Goal: Information Seeking & Learning: Learn about a topic

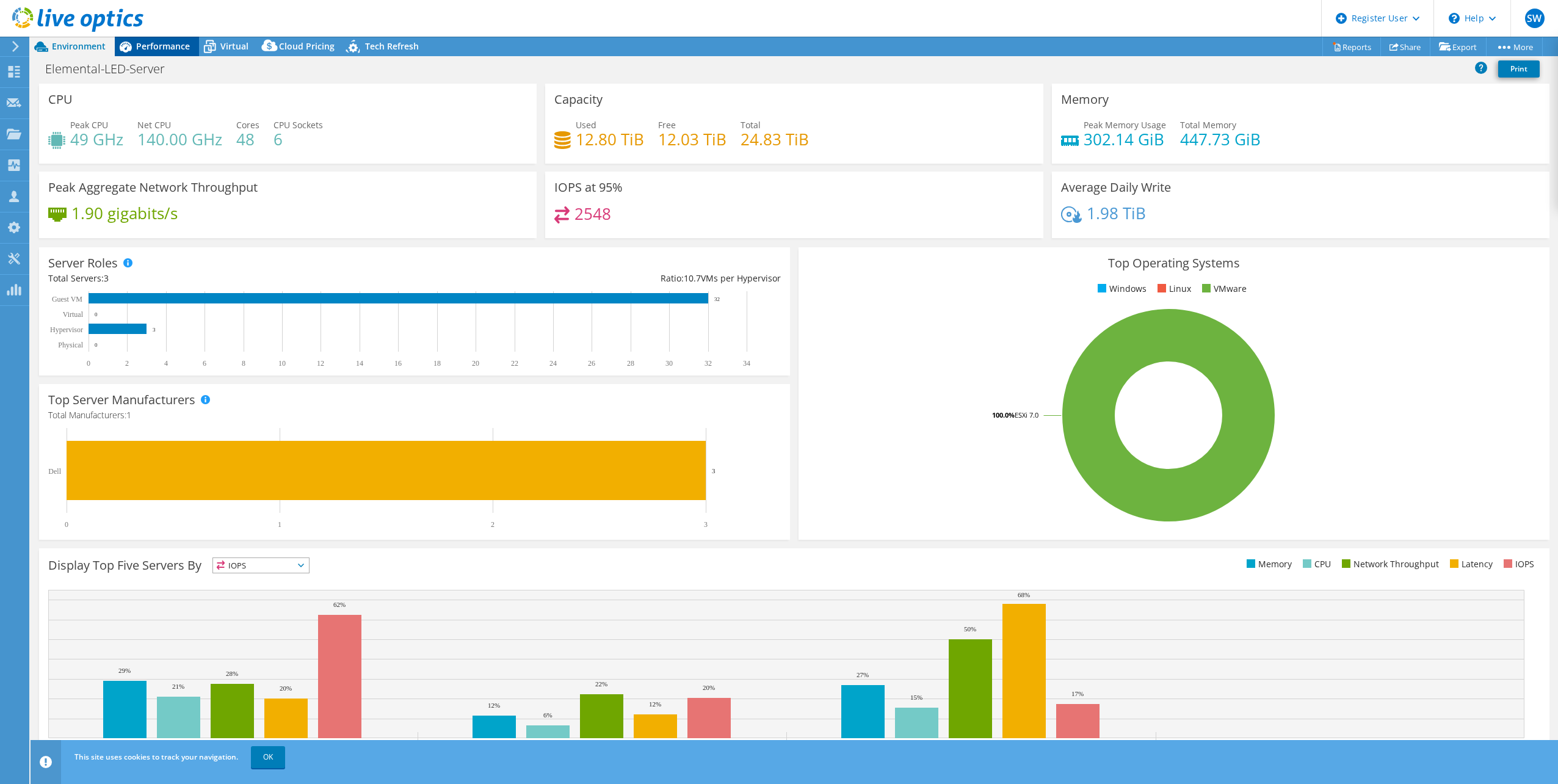
click at [186, 50] on span "Performance" at bounding box center [163, 46] width 54 height 12
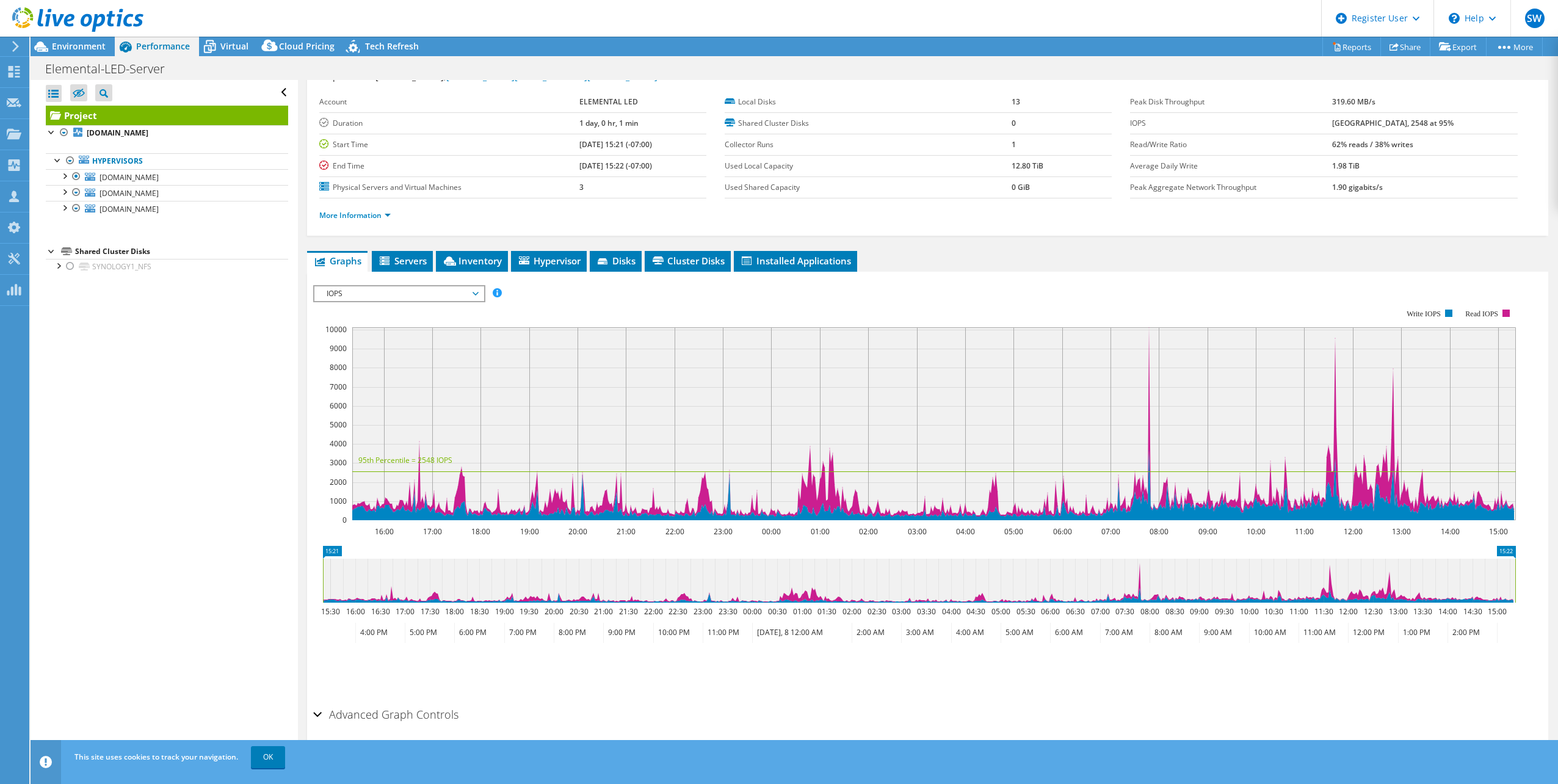
scroll to position [73, 0]
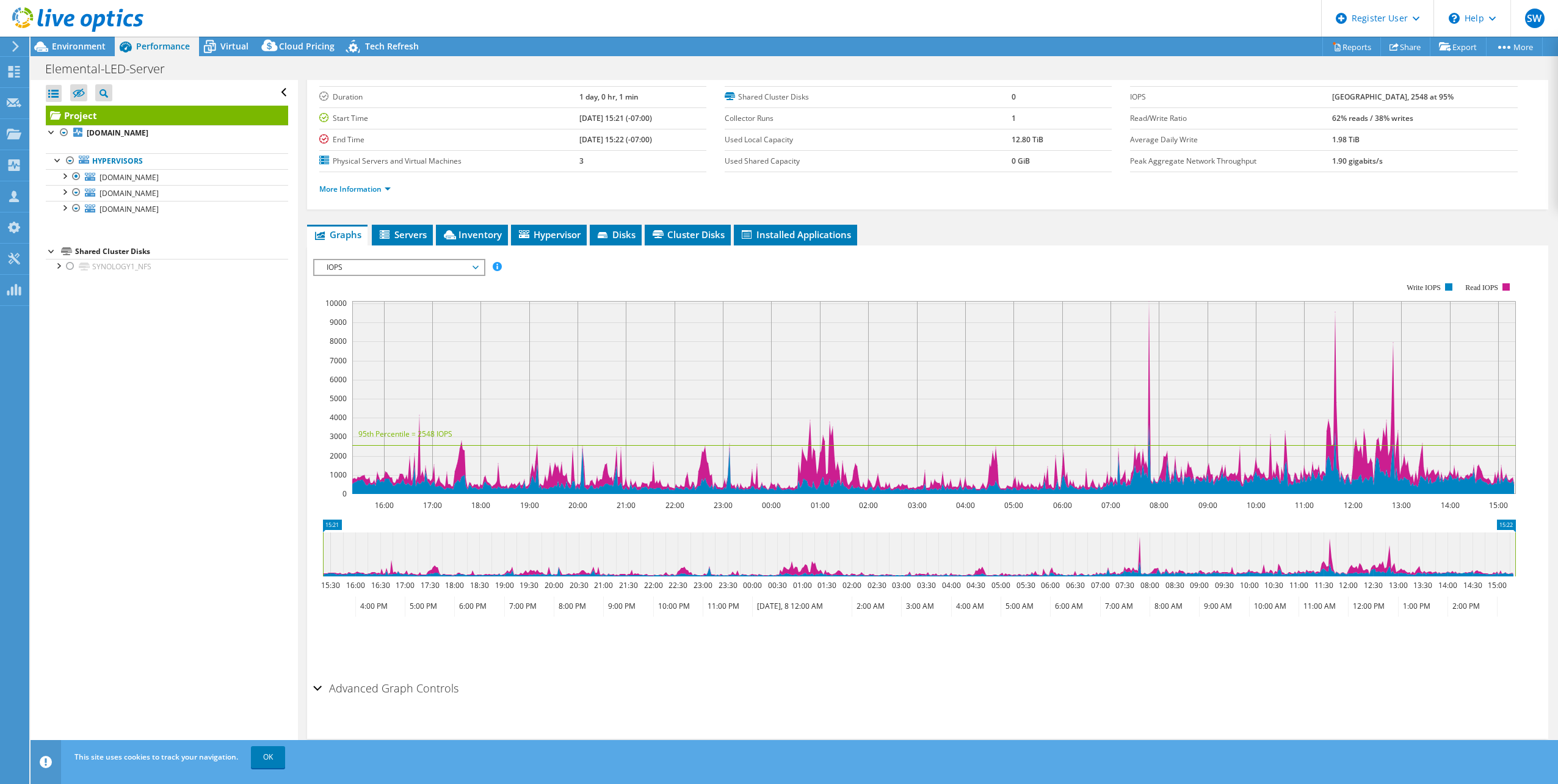
click at [457, 267] on span "IOPS" at bounding box center [399, 267] width 157 height 14
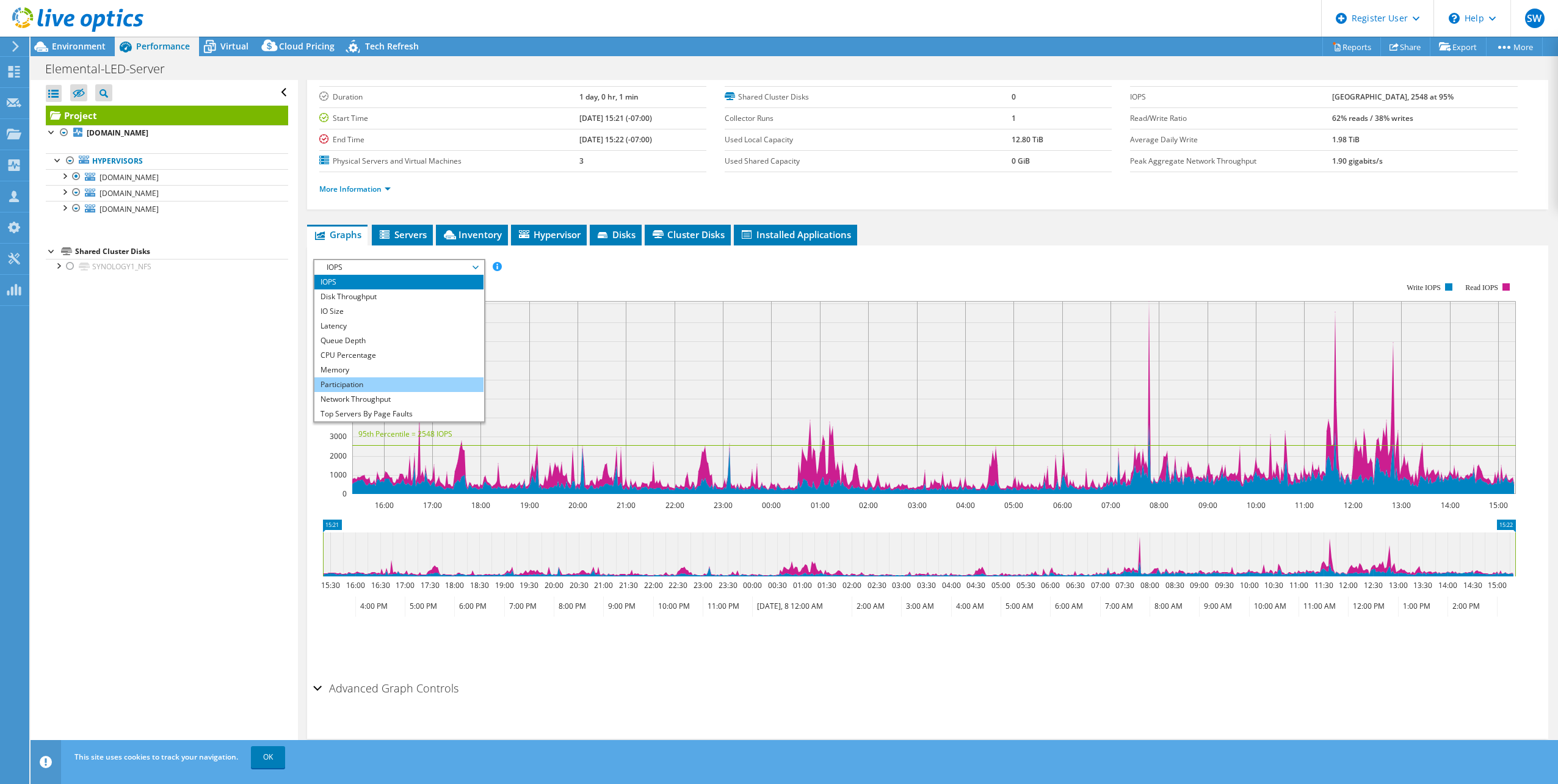
scroll to position [44, 0]
click at [352, 411] on li "All" at bounding box center [399, 413] width 169 height 14
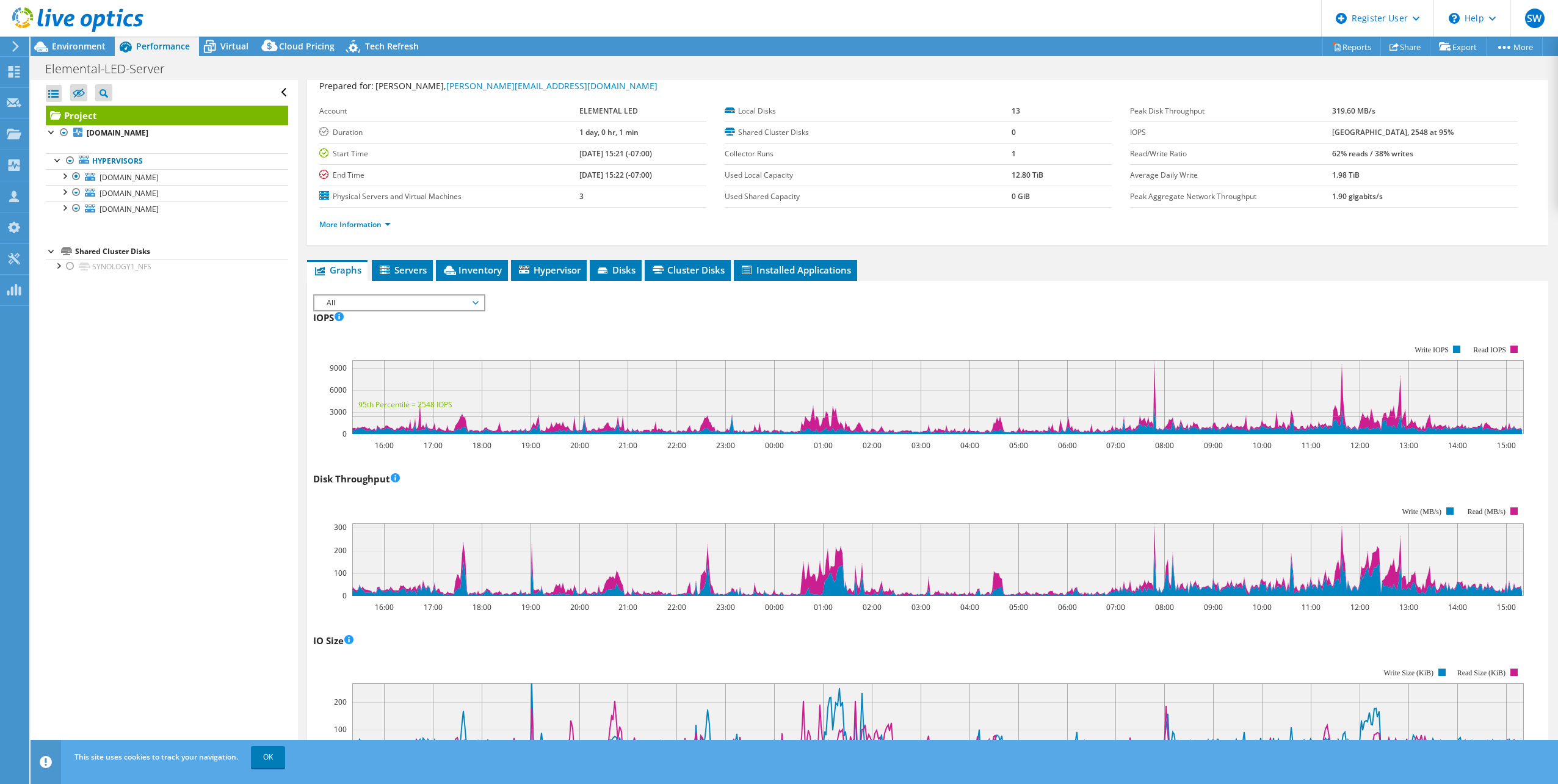
scroll to position [12, 0]
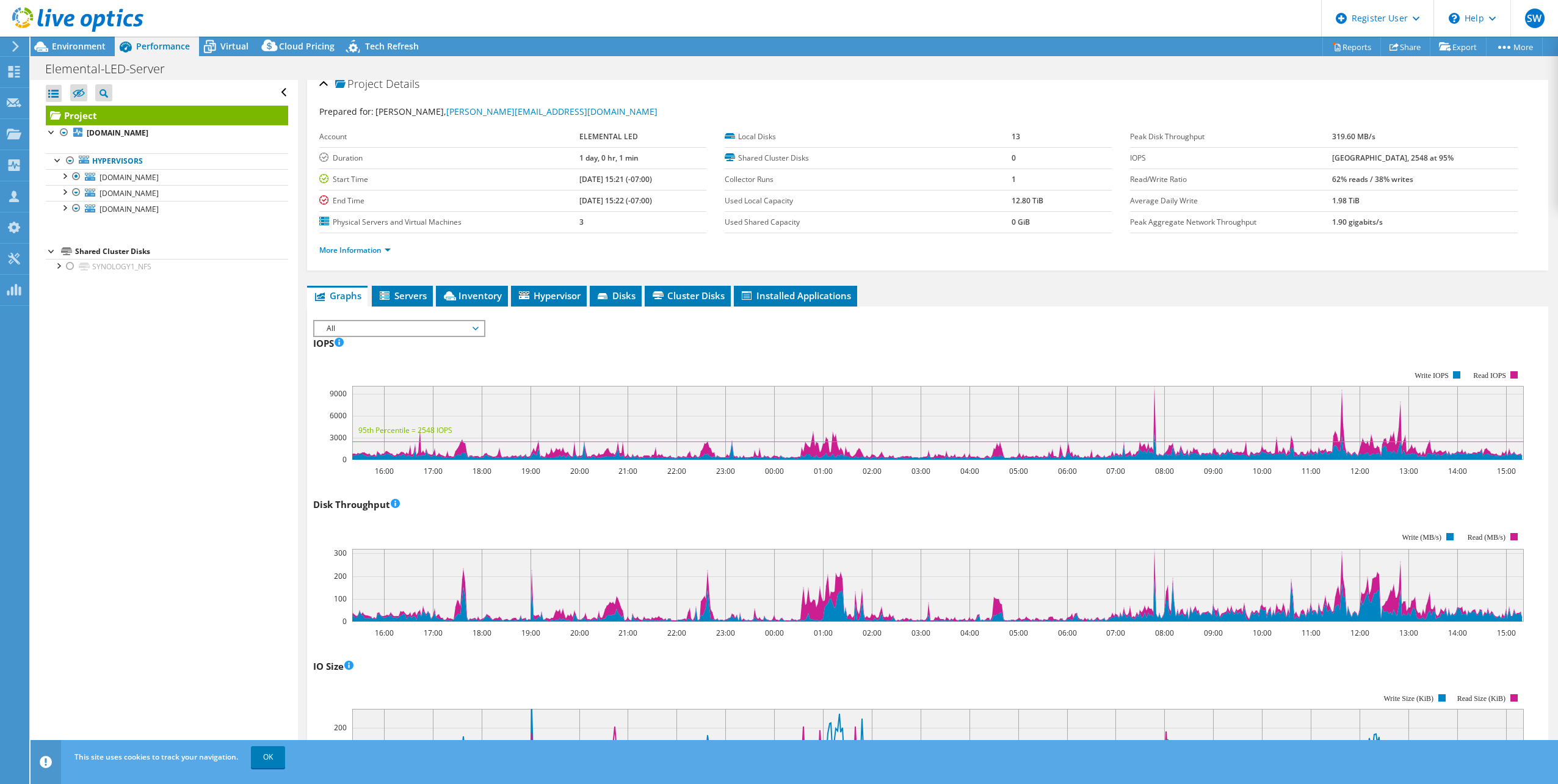
click at [394, 326] on span "All" at bounding box center [399, 328] width 157 height 14
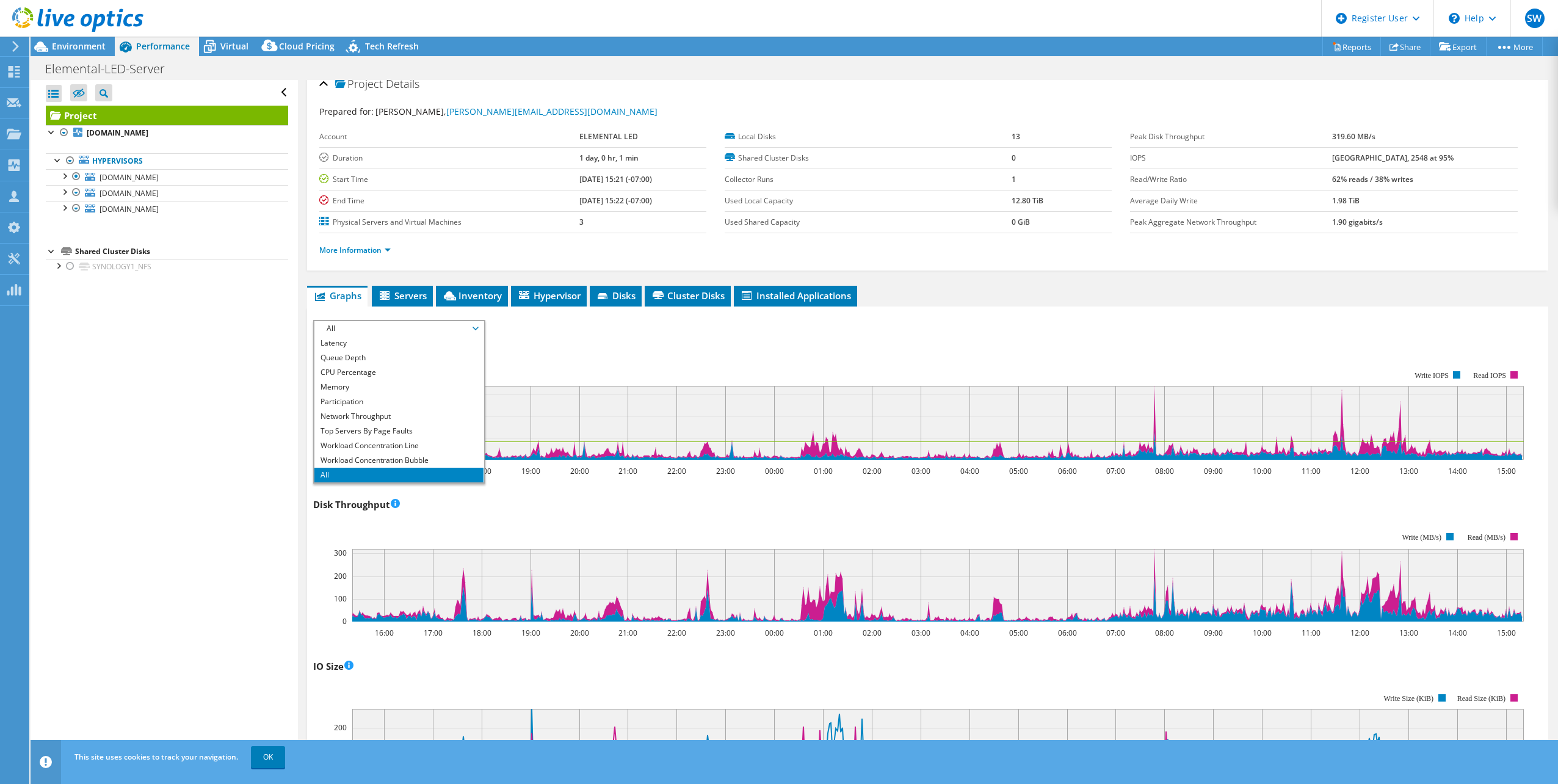
click at [348, 474] on li "All" at bounding box center [399, 474] width 169 height 14
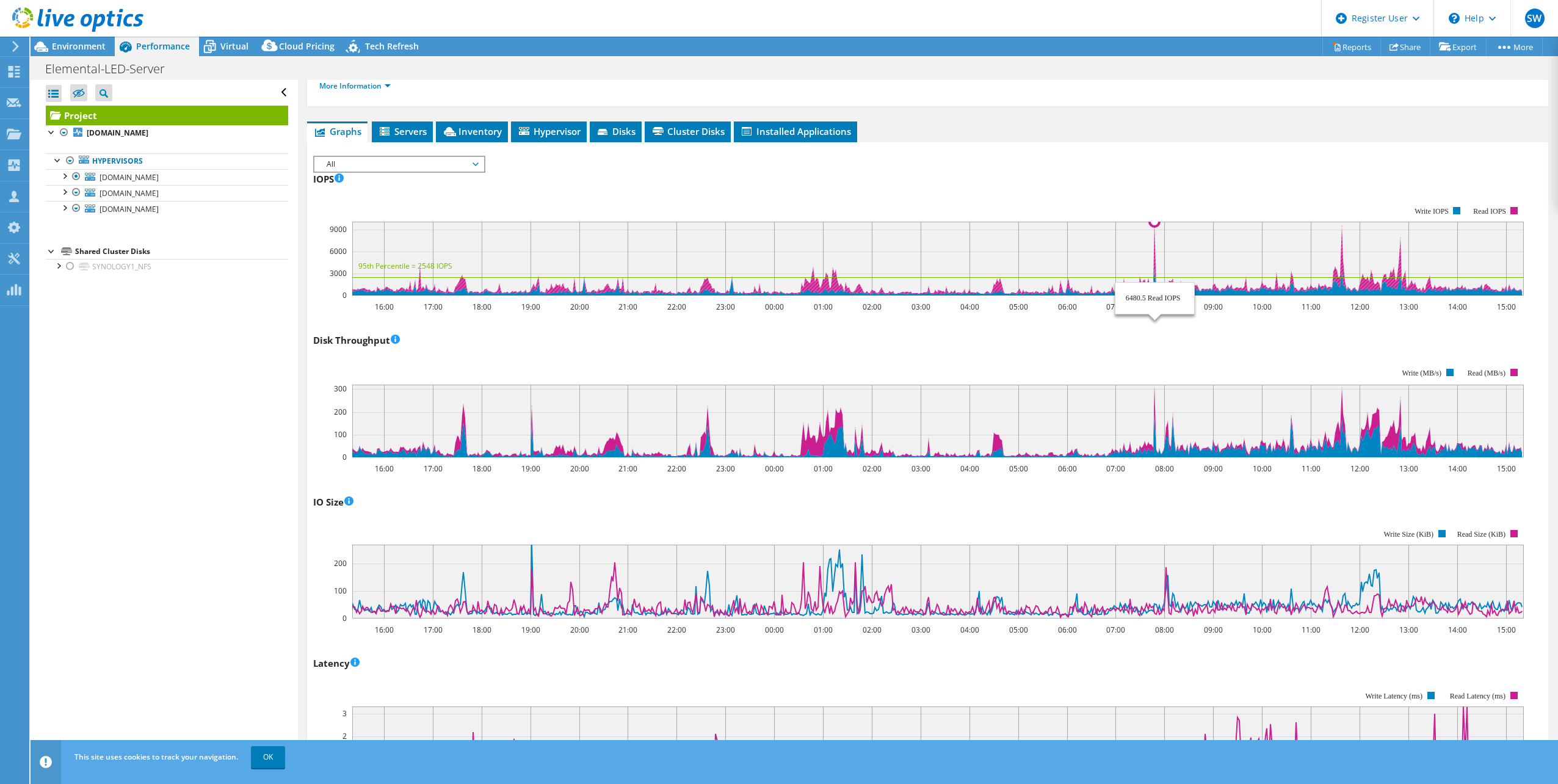
scroll to position [195, 0]
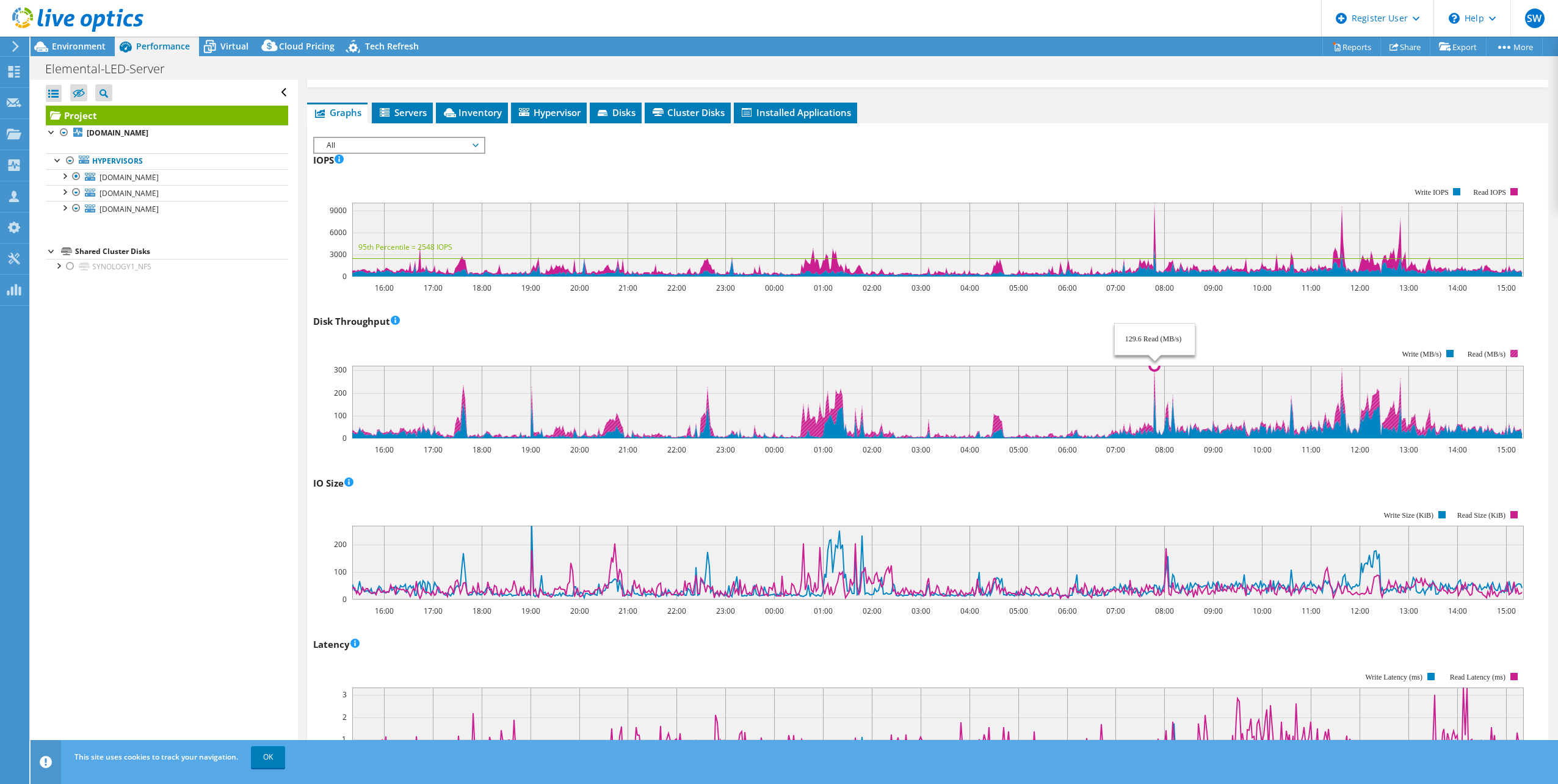
click at [1154, 372] on icon at bounding box center [937, 402] width 1171 height 72
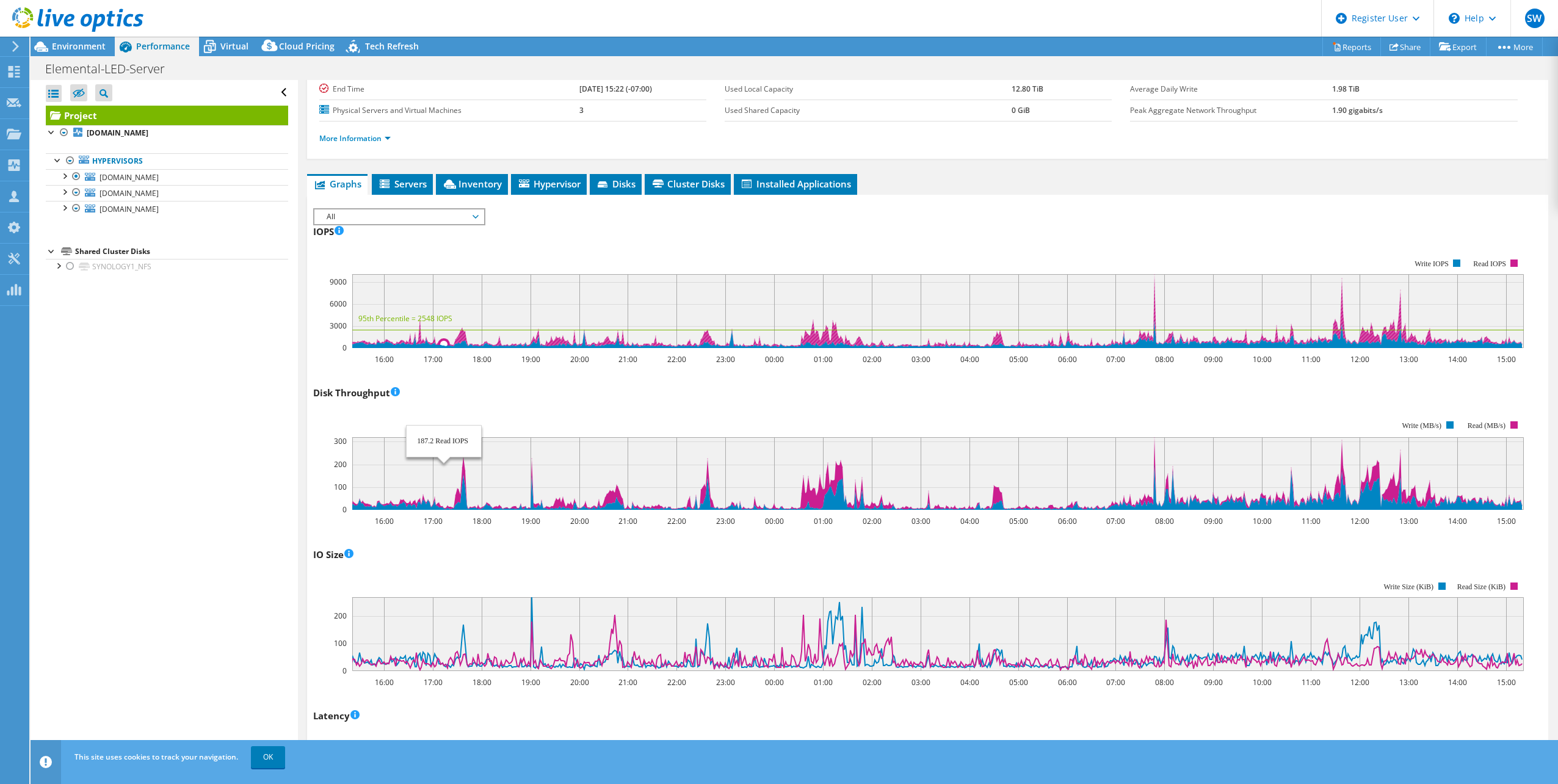
scroll to position [0, 0]
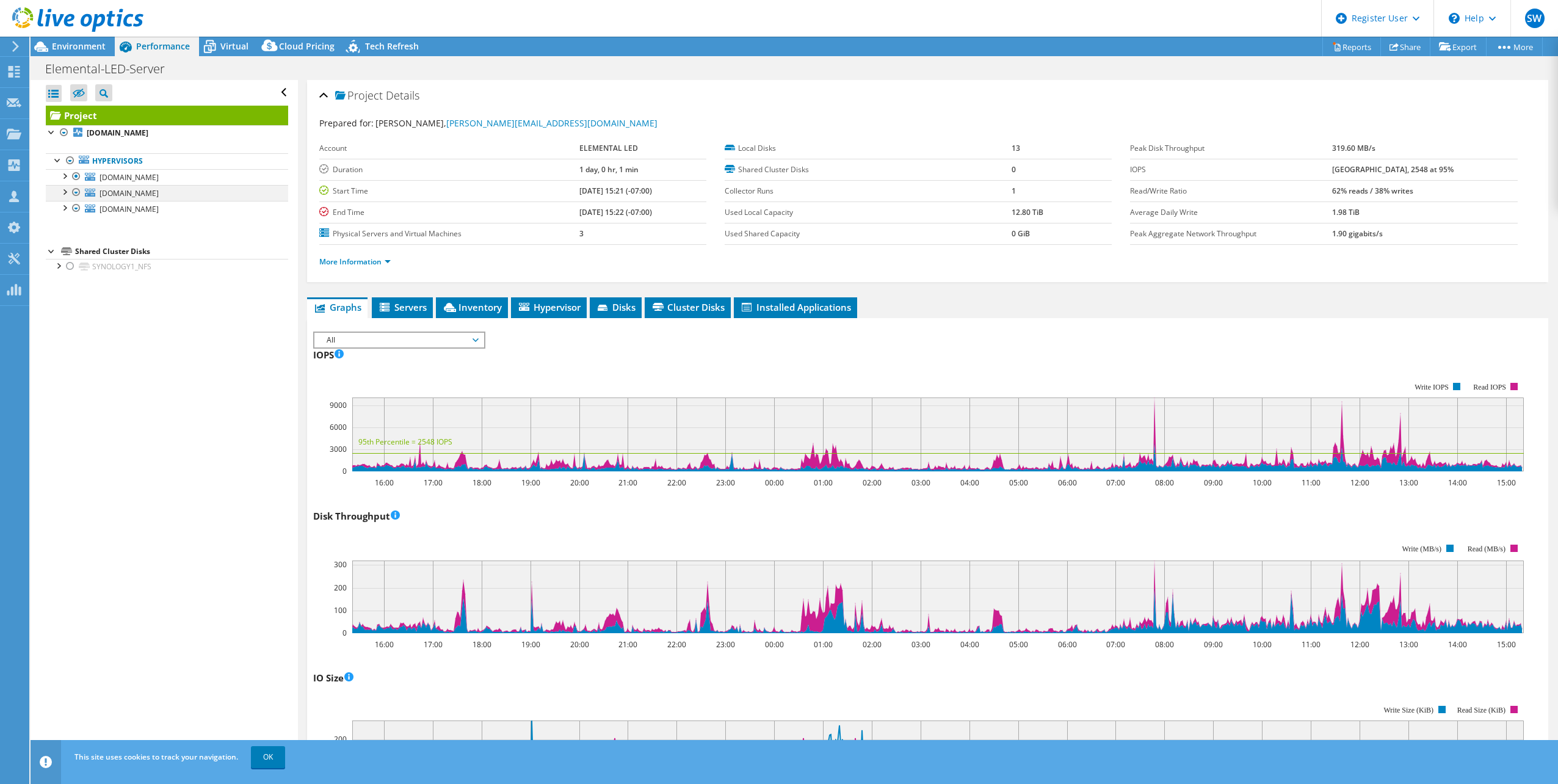
click at [76, 195] on div at bounding box center [76, 192] width 12 height 14
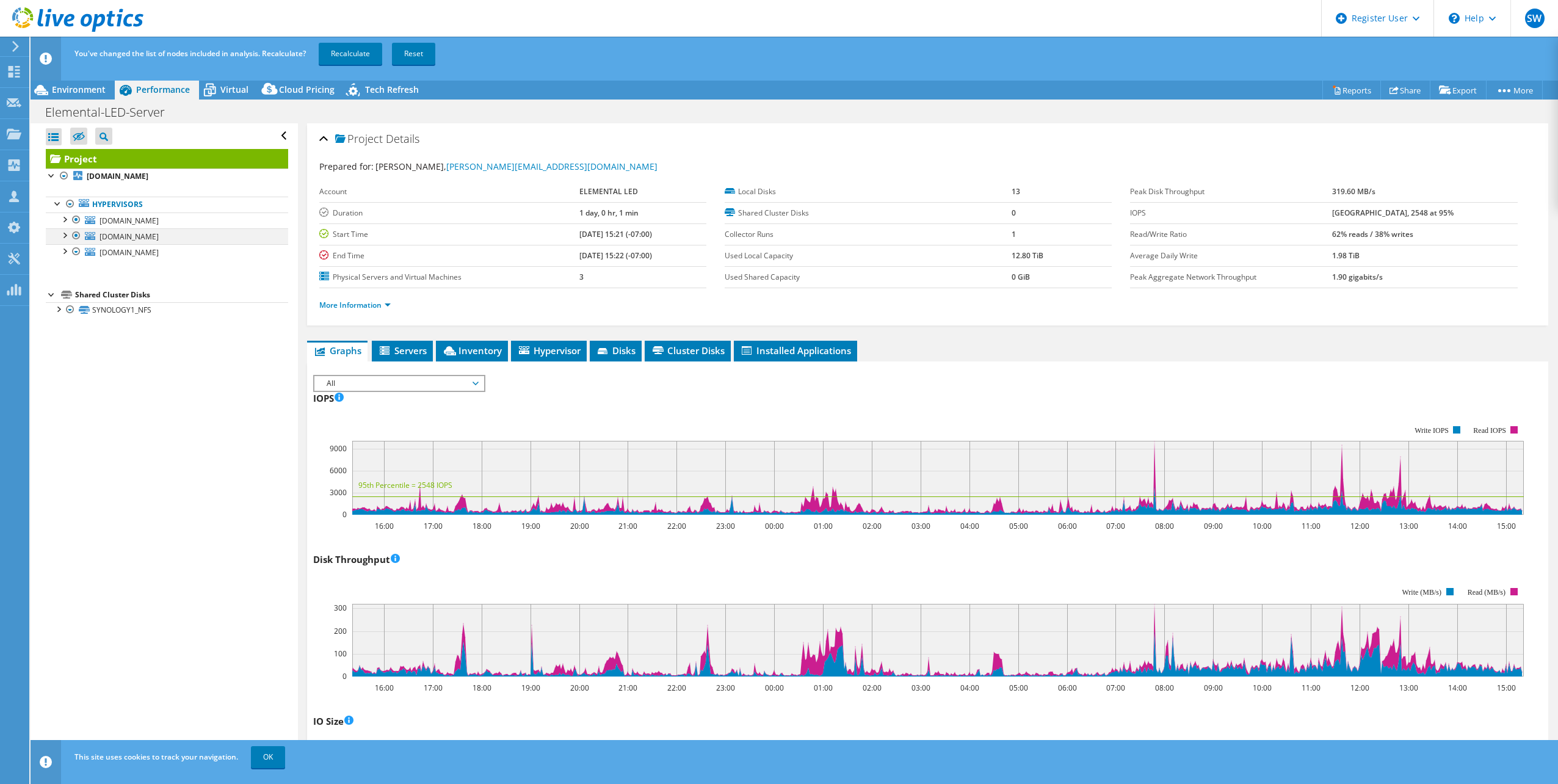
click at [75, 237] on div at bounding box center [76, 235] width 12 height 14
click at [74, 254] on div at bounding box center [76, 251] width 12 height 14
click at [75, 252] on div at bounding box center [76, 251] width 12 height 14
click at [355, 55] on link "Recalculate" at bounding box center [350, 54] width 63 height 22
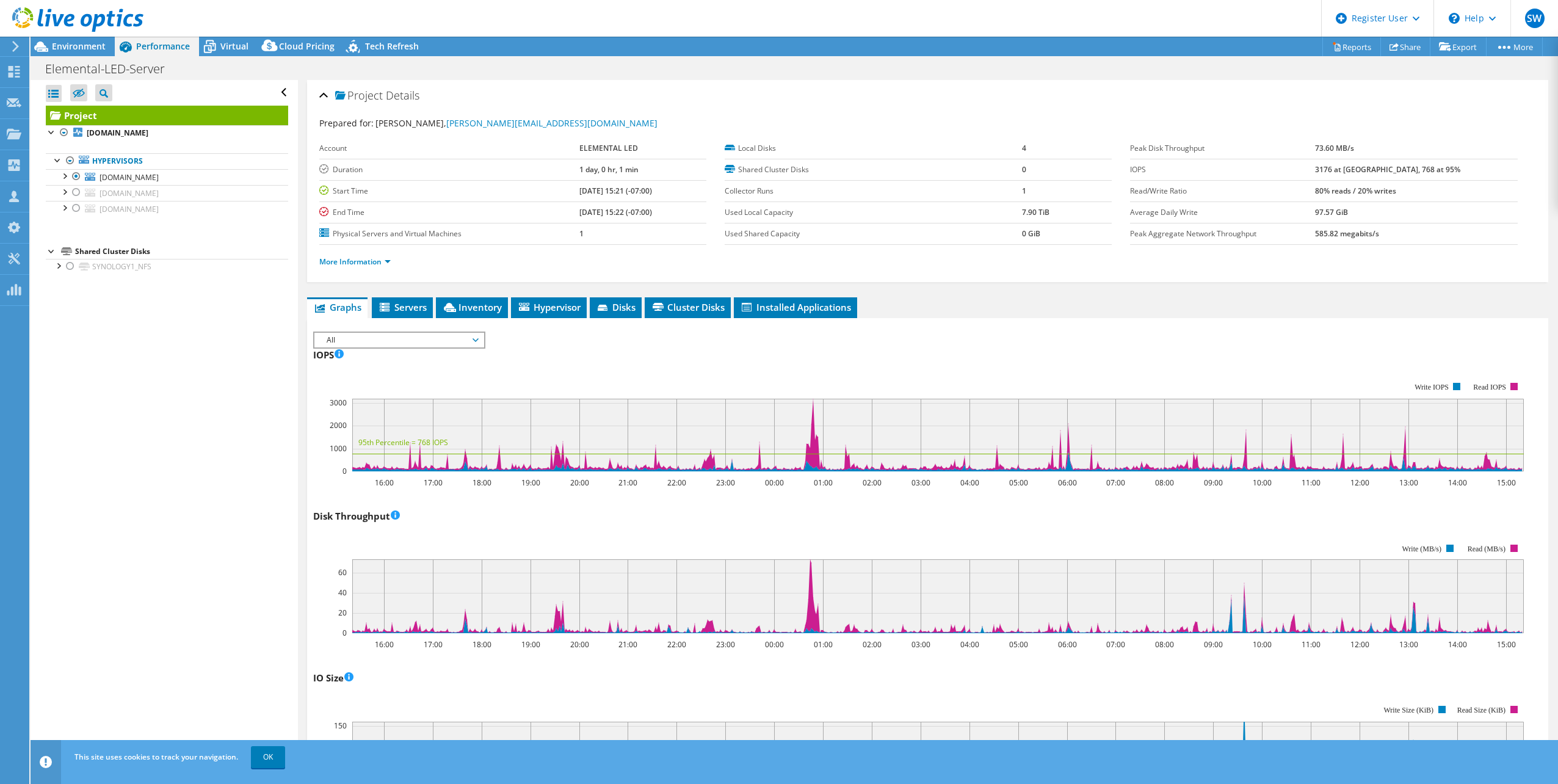
scroll to position [61, 0]
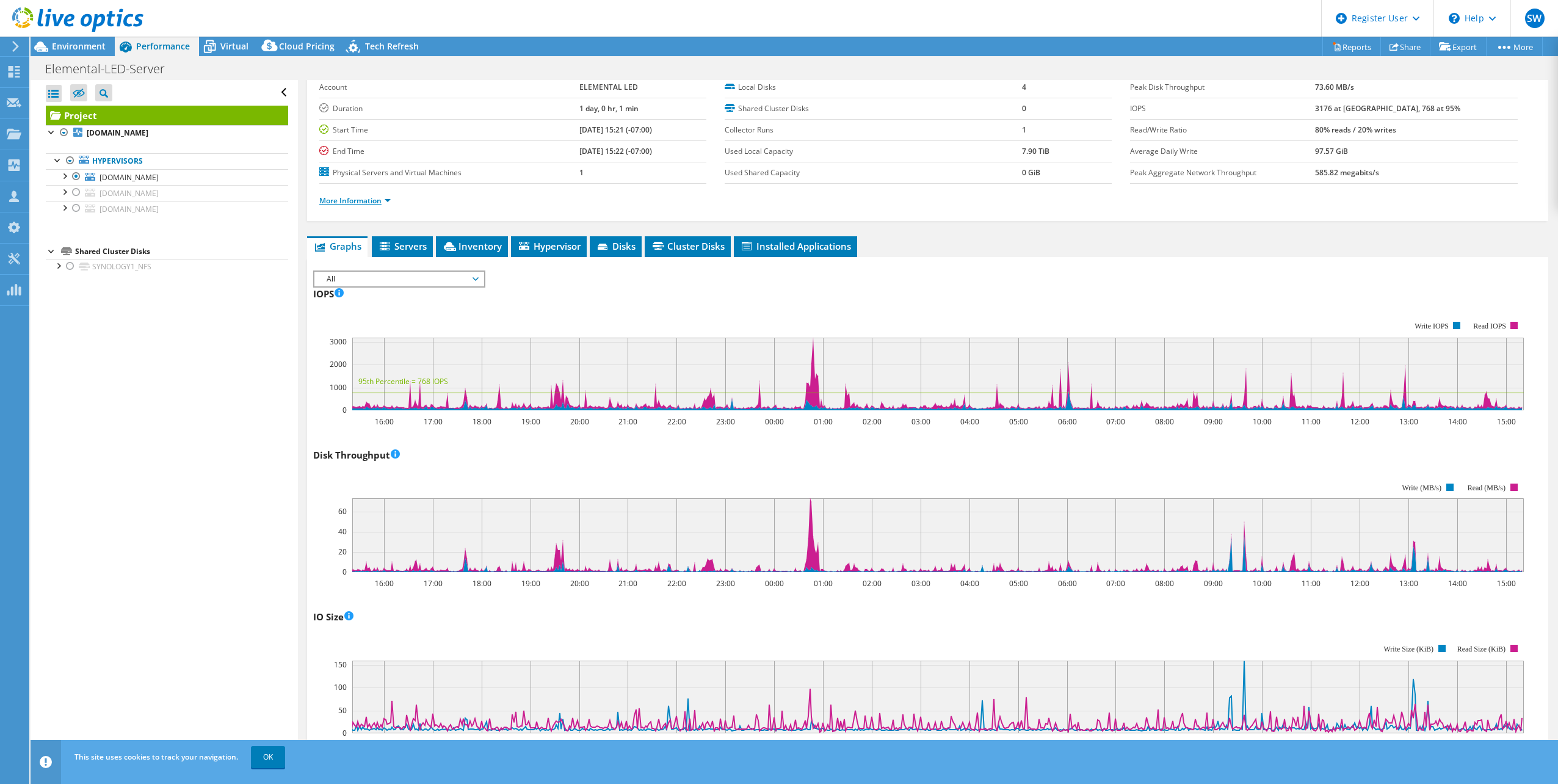
click at [370, 198] on link "More Information" at bounding box center [355, 200] width 72 height 10
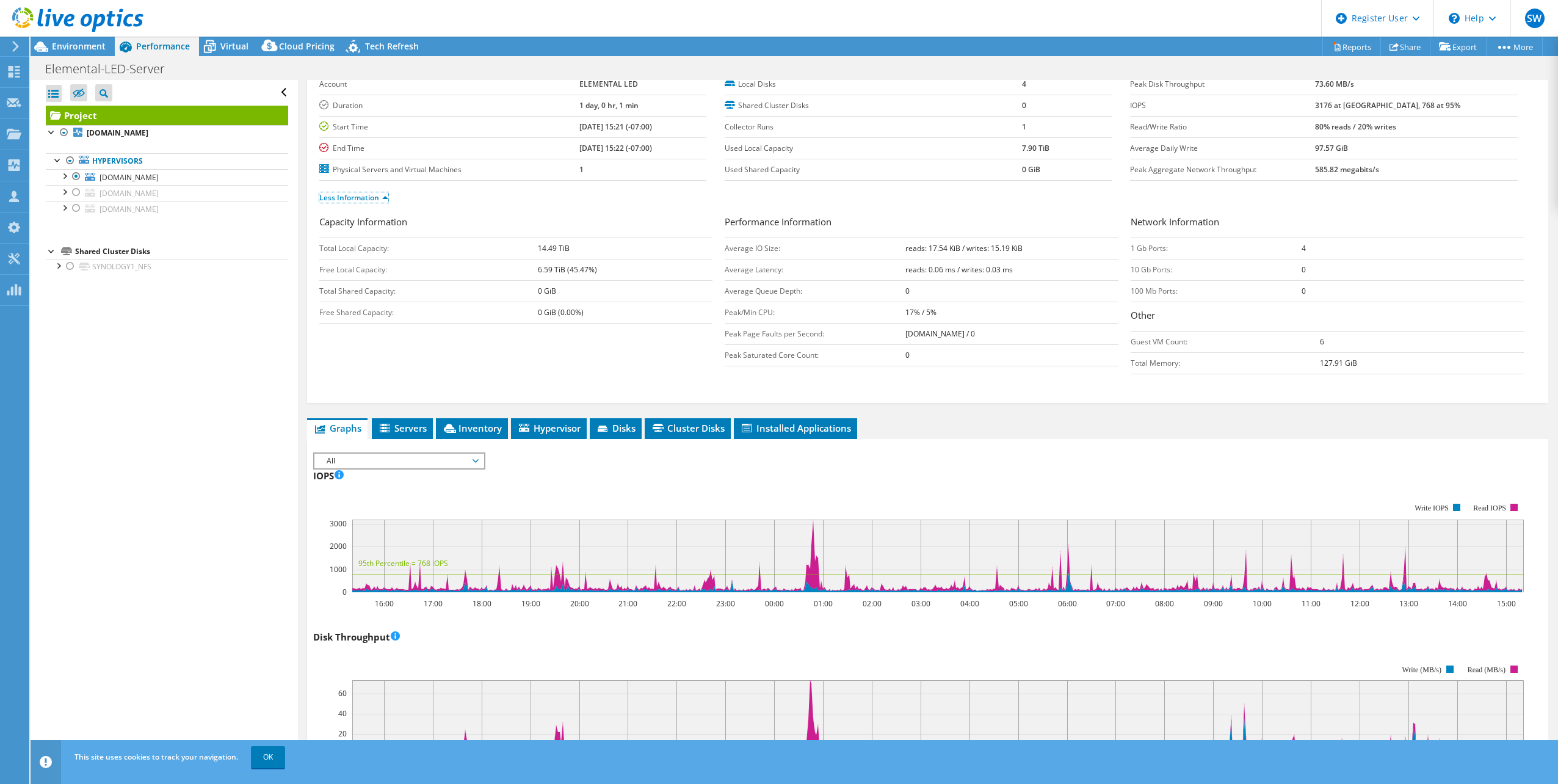
scroll to position [0, 0]
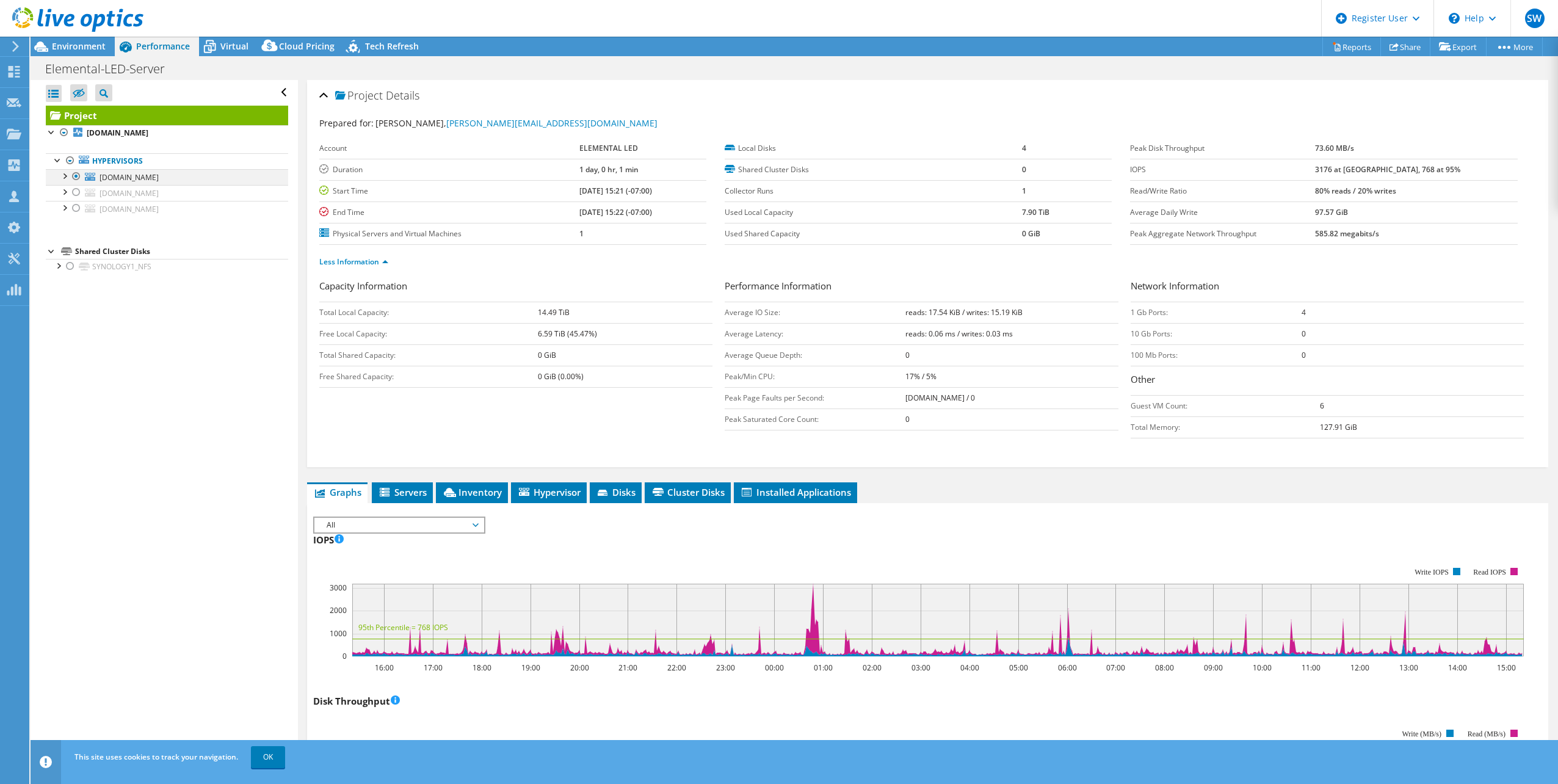
click at [76, 173] on div at bounding box center [76, 176] width 12 height 14
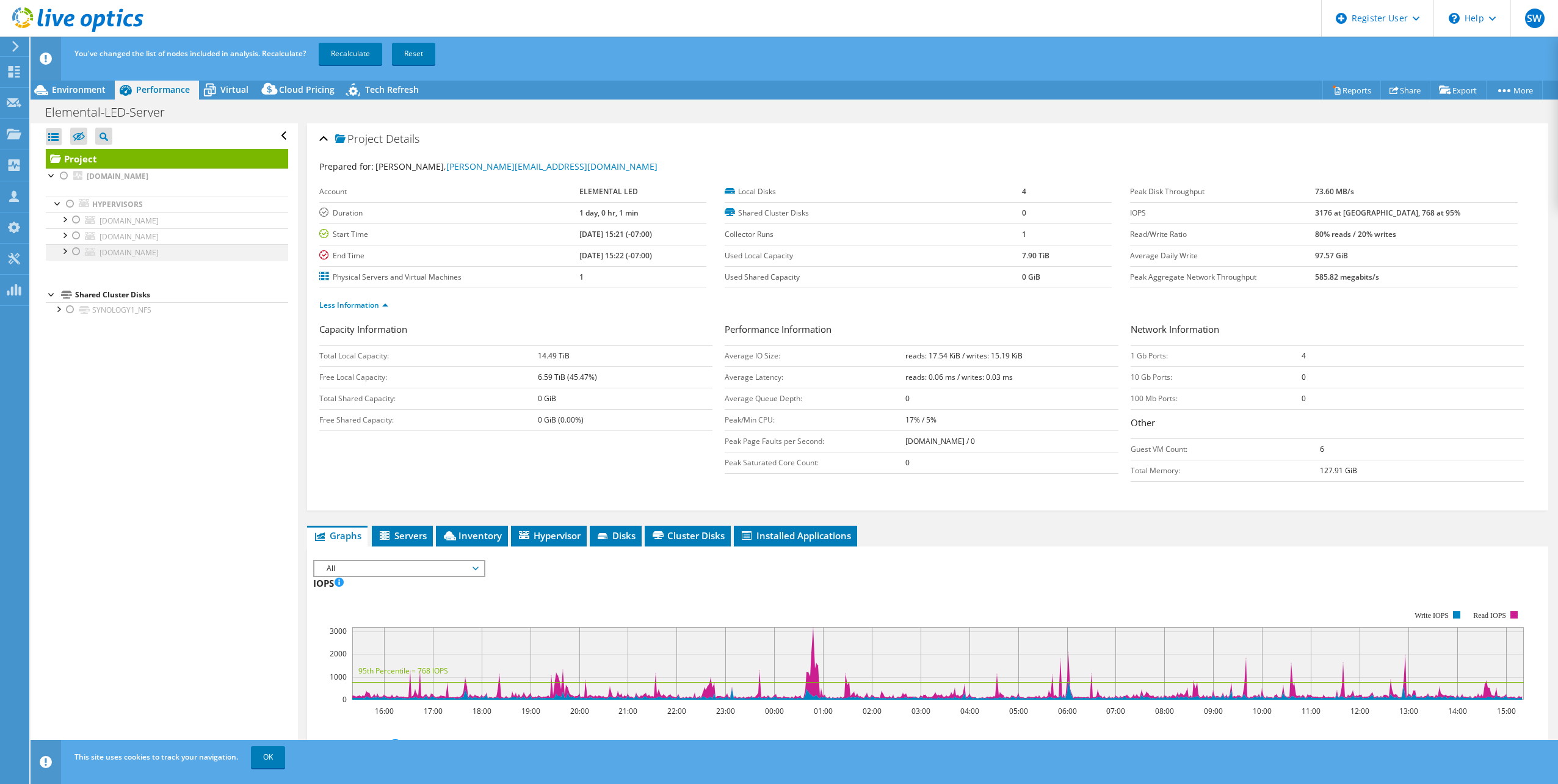
click at [76, 252] on div at bounding box center [76, 251] width 12 height 14
click at [359, 51] on link "Recalculate" at bounding box center [350, 54] width 63 height 22
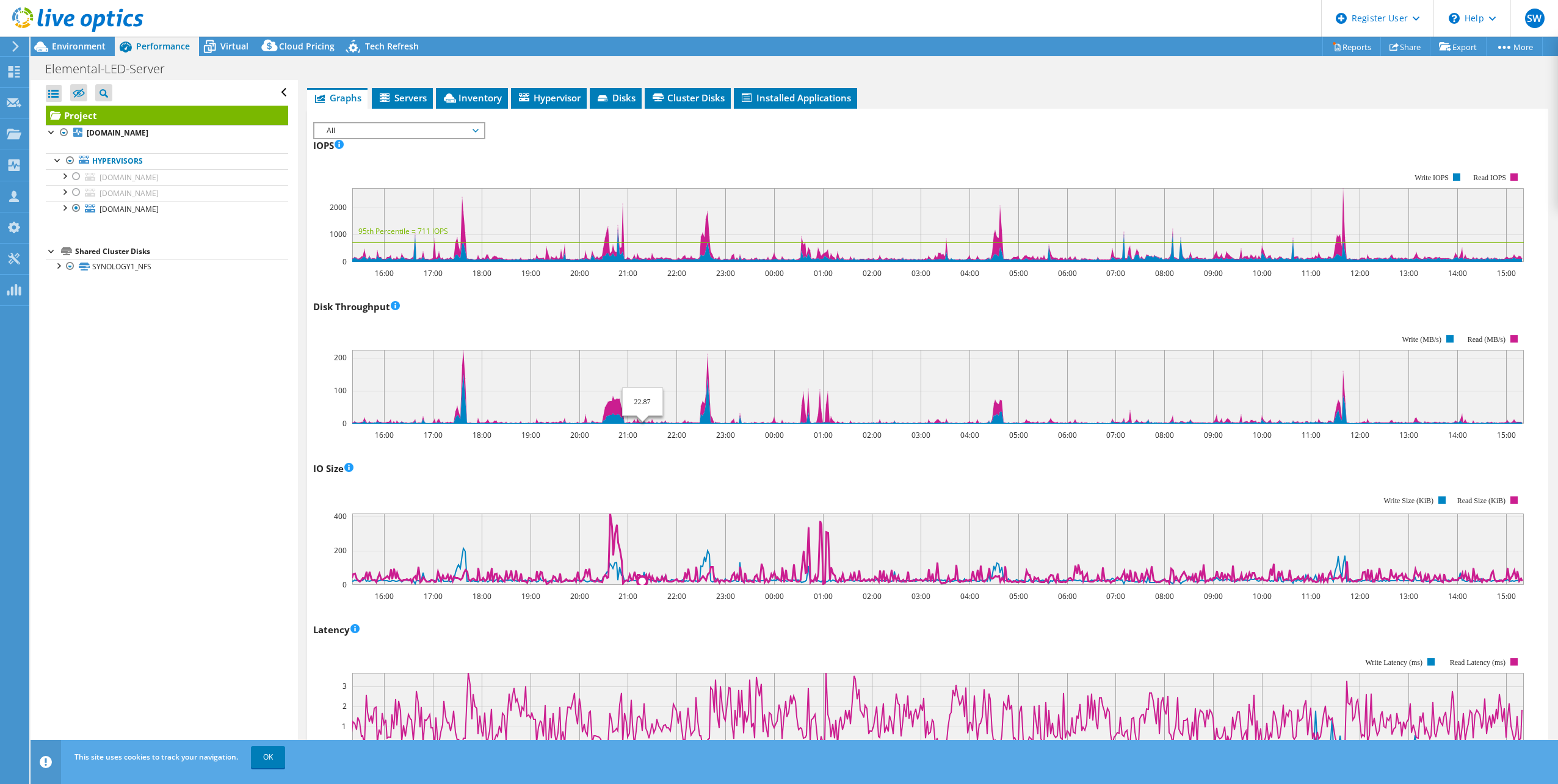
scroll to position [305, 0]
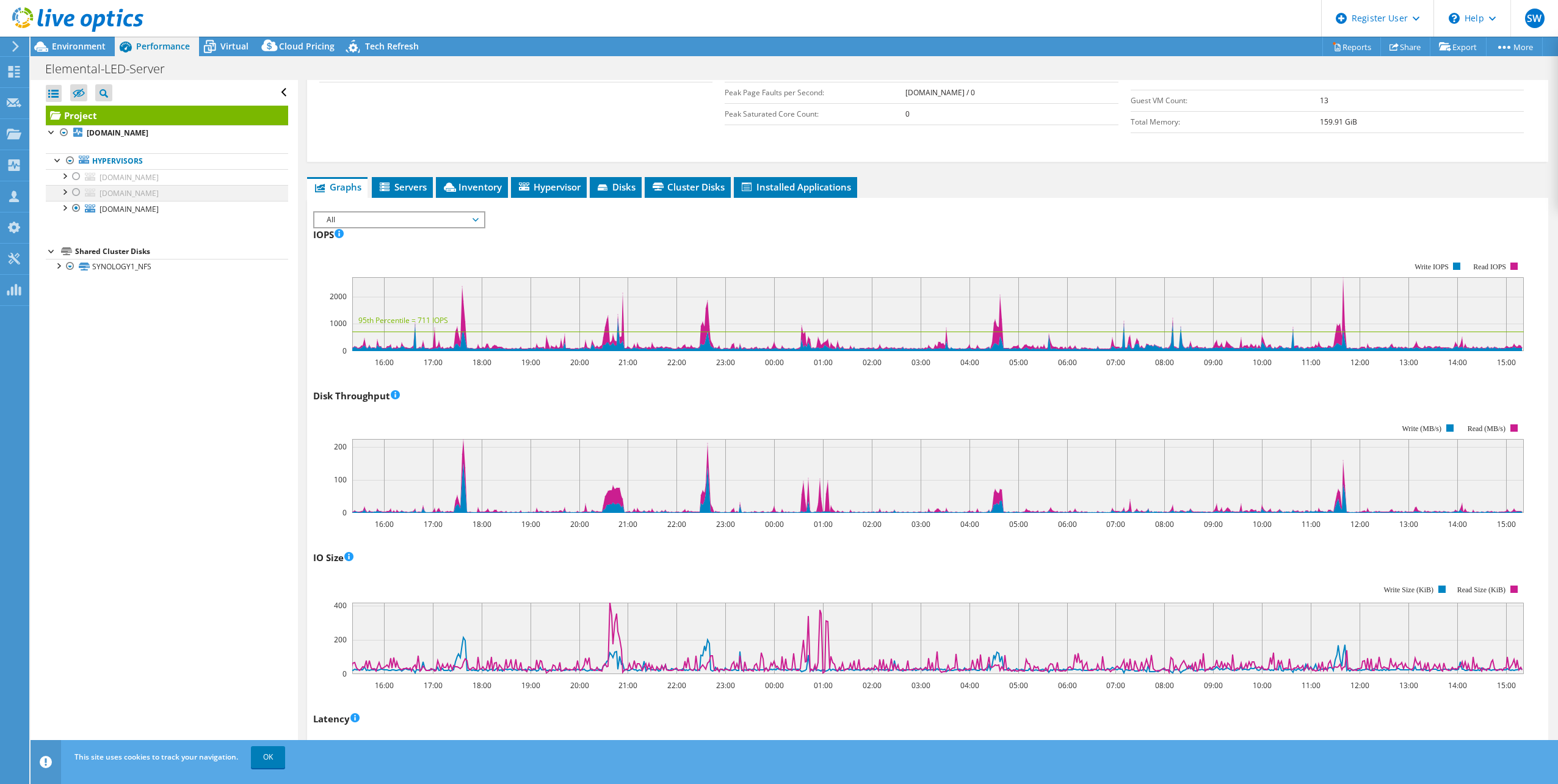
click at [78, 195] on div at bounding box center [76, 192] width 12 height 14
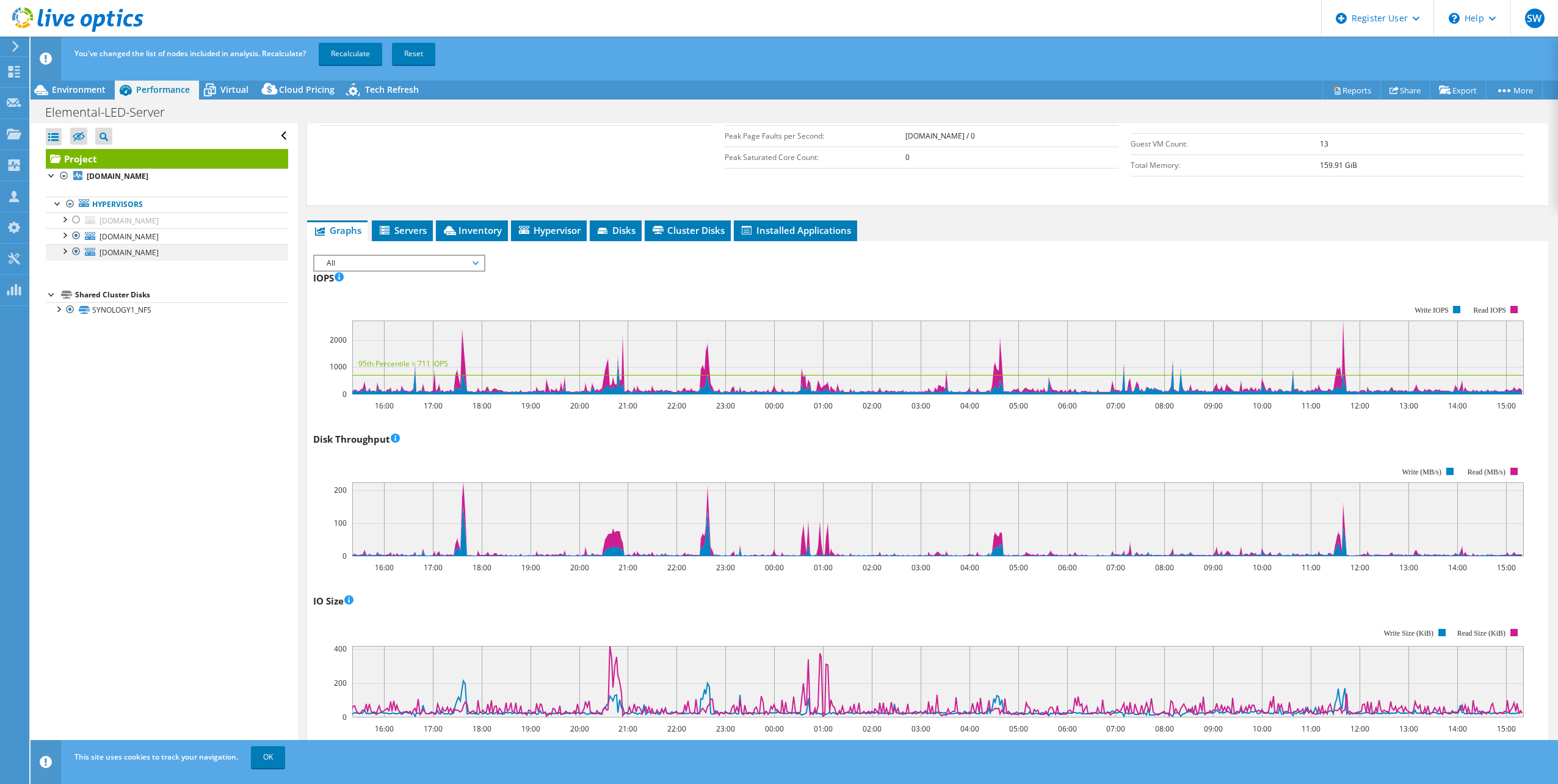
click at [75, 250] on div at bounding box center [76, 251] width 12 height 14
click at [359, 52] on link "Recalculate" at bounding box center [350, 54] width 63 height 22
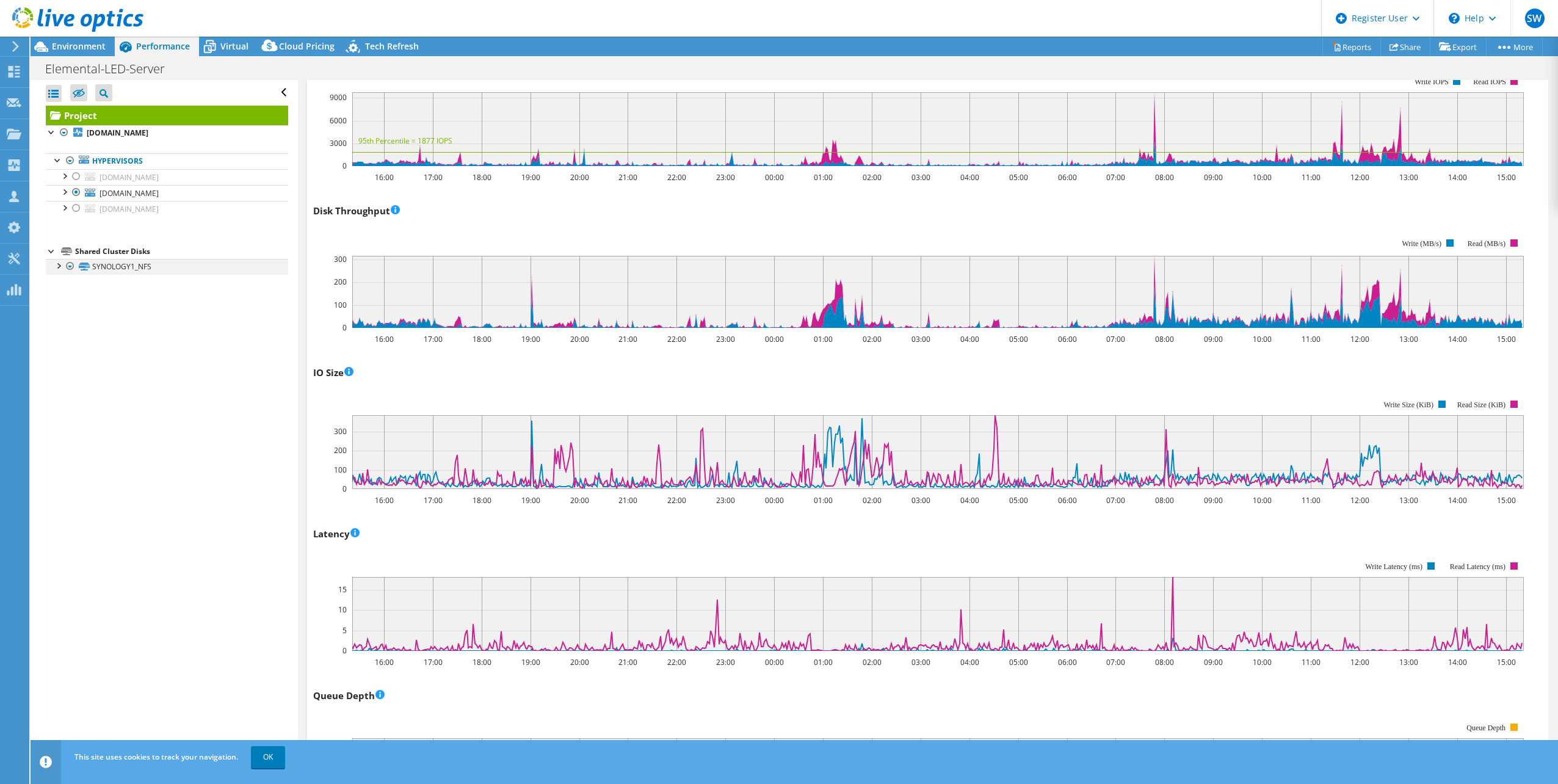
click at [72, 267] on div at bounding box center [70, 266] width 12 height 14
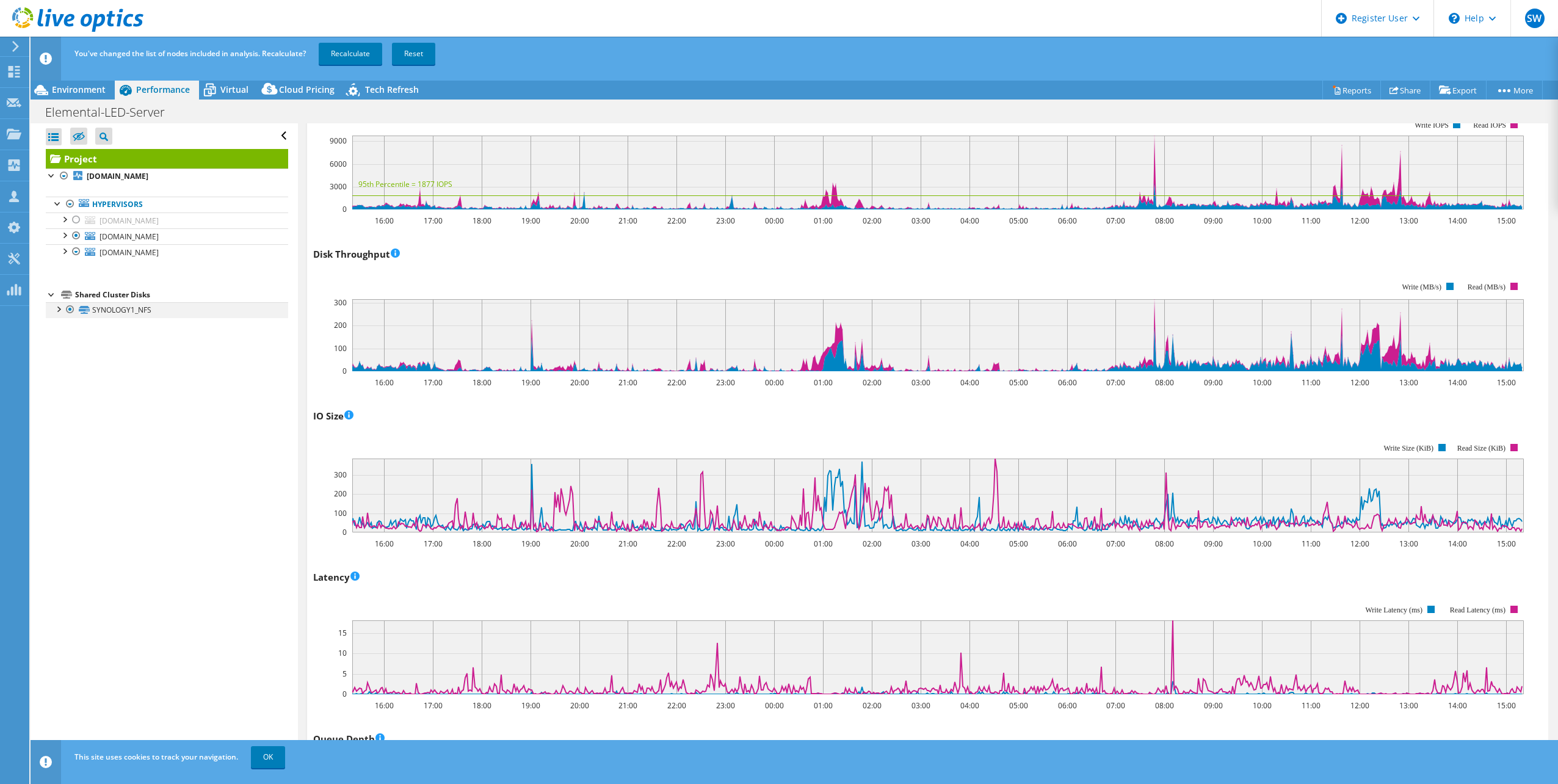
click at [72, 308] on div at bounding box center [70, 309] width 12 height 14
click at [359, 55] on link "Recalculate" at bounding box center [350, 54] width 63 height 22
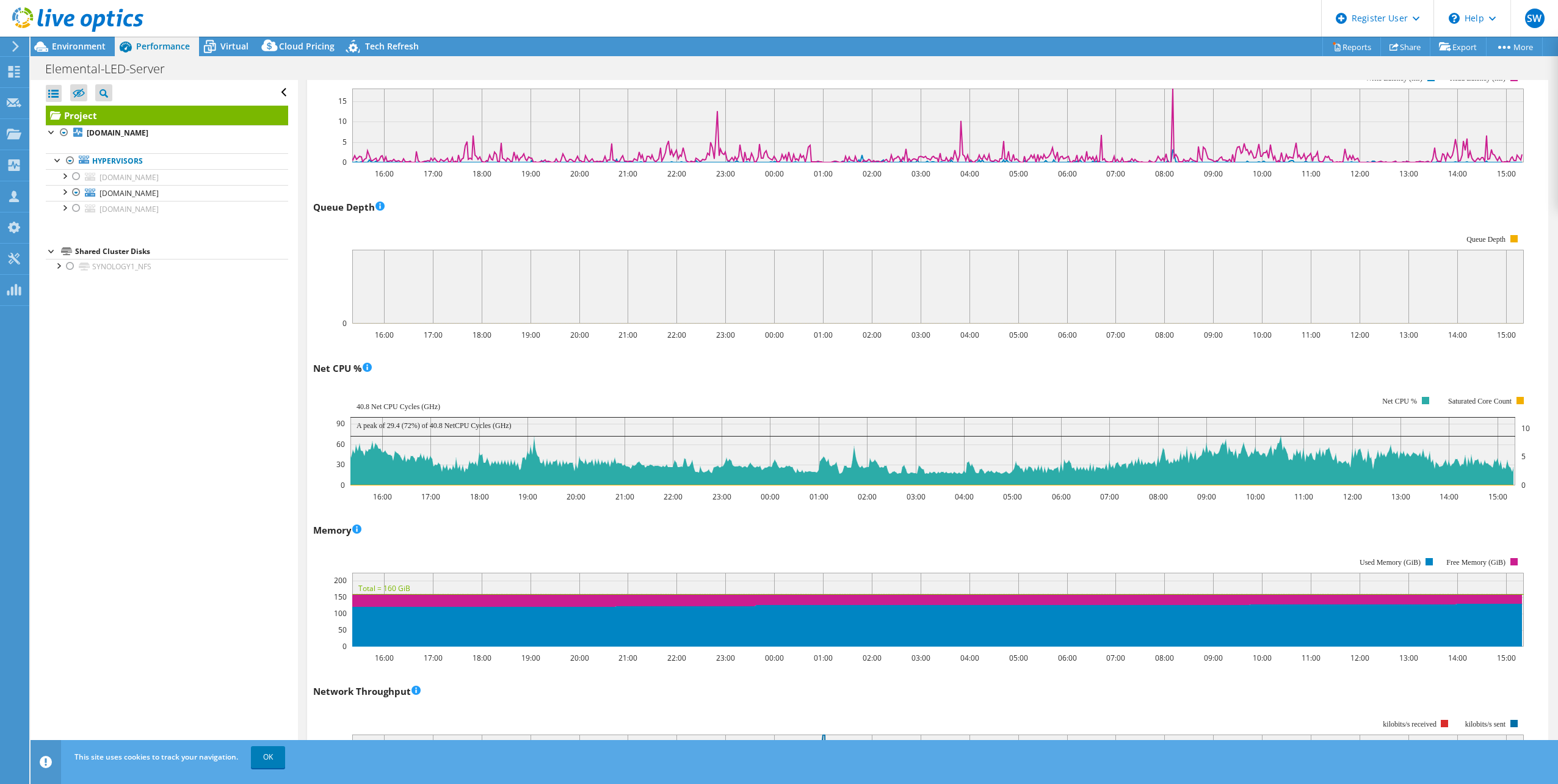
scroll to position [855, 0]
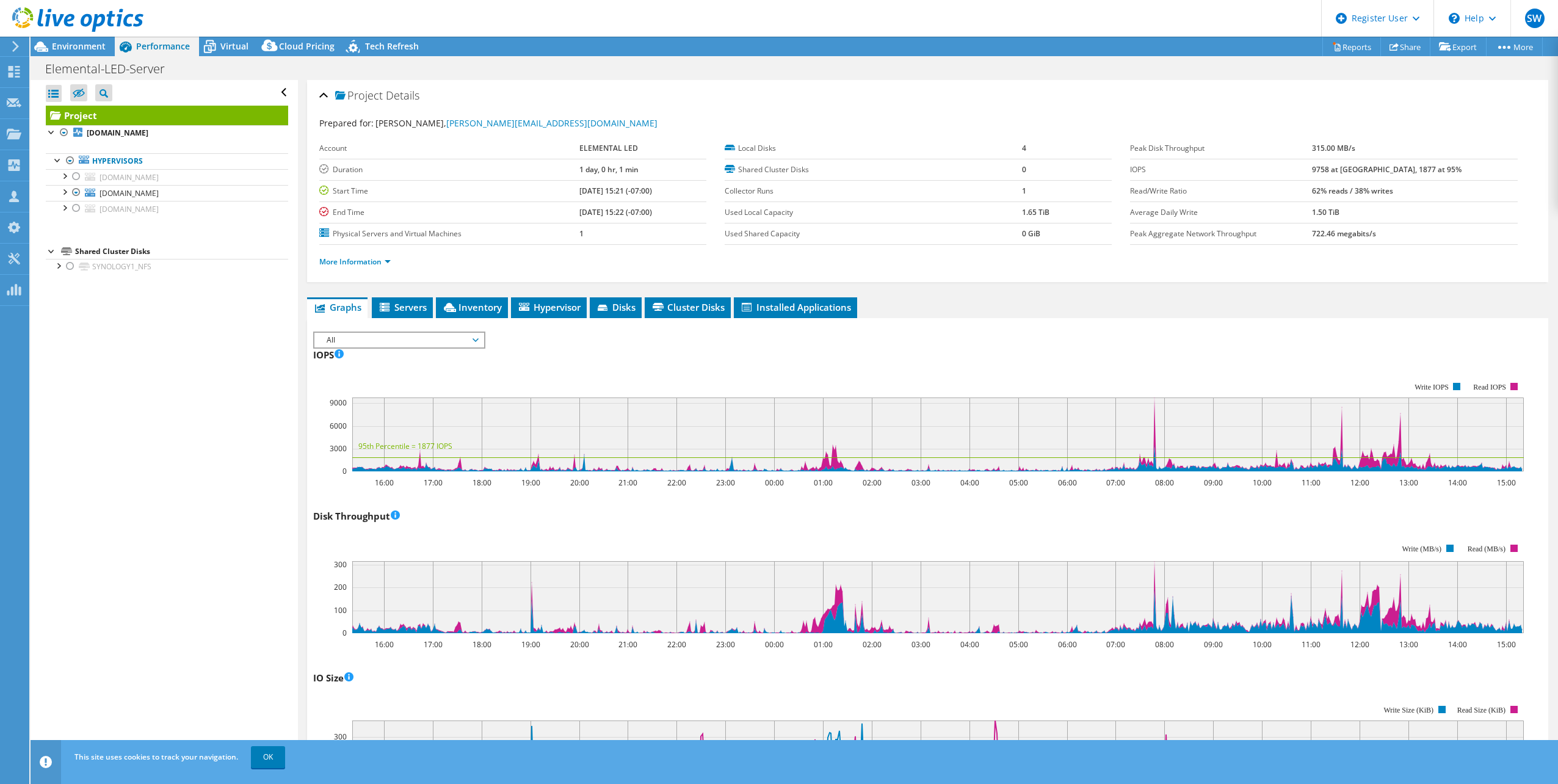
select select "USD"
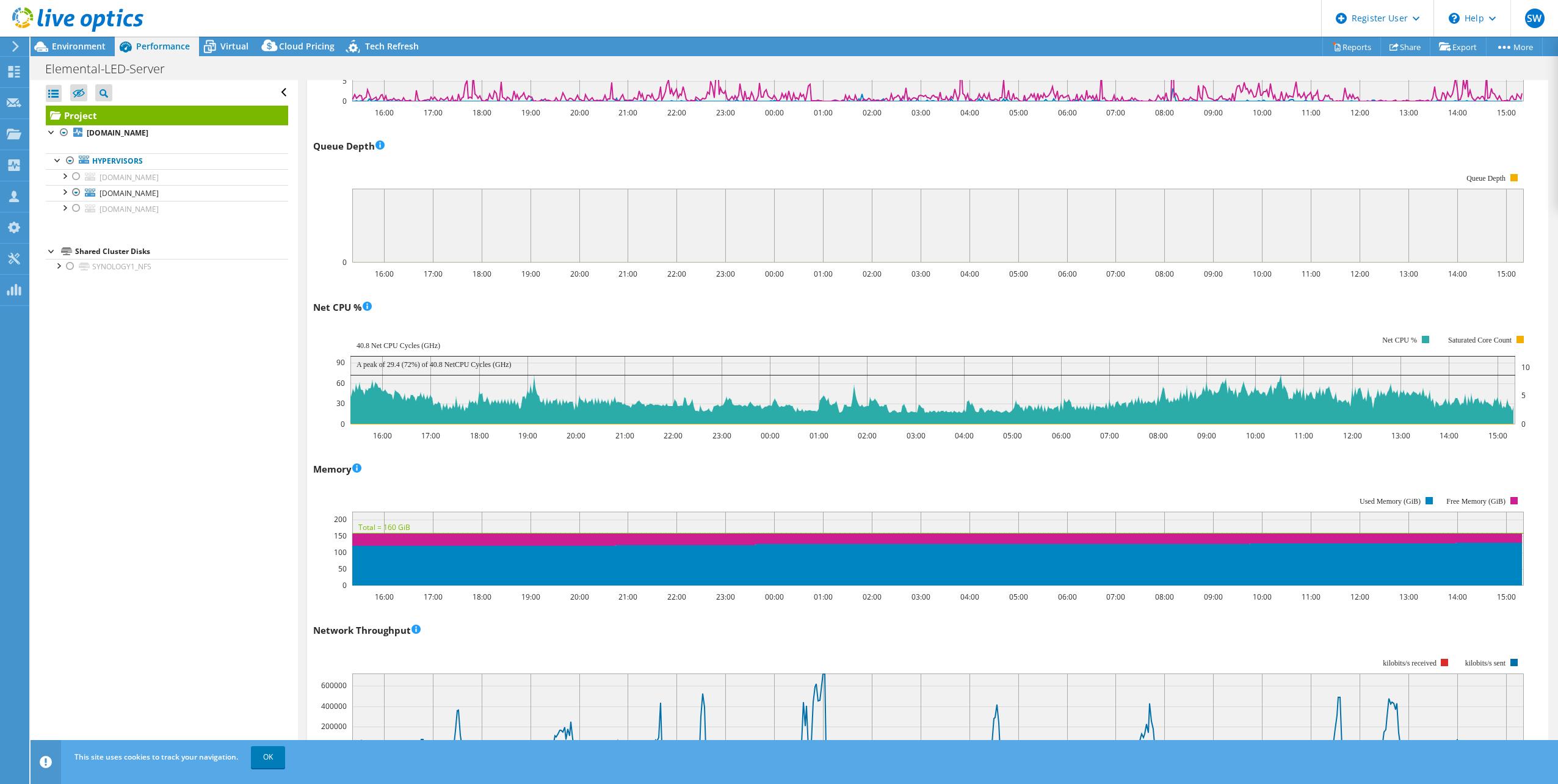
scroll to position [44, 0]
